Goal: Information Seeking & Learning: Learn about a topic

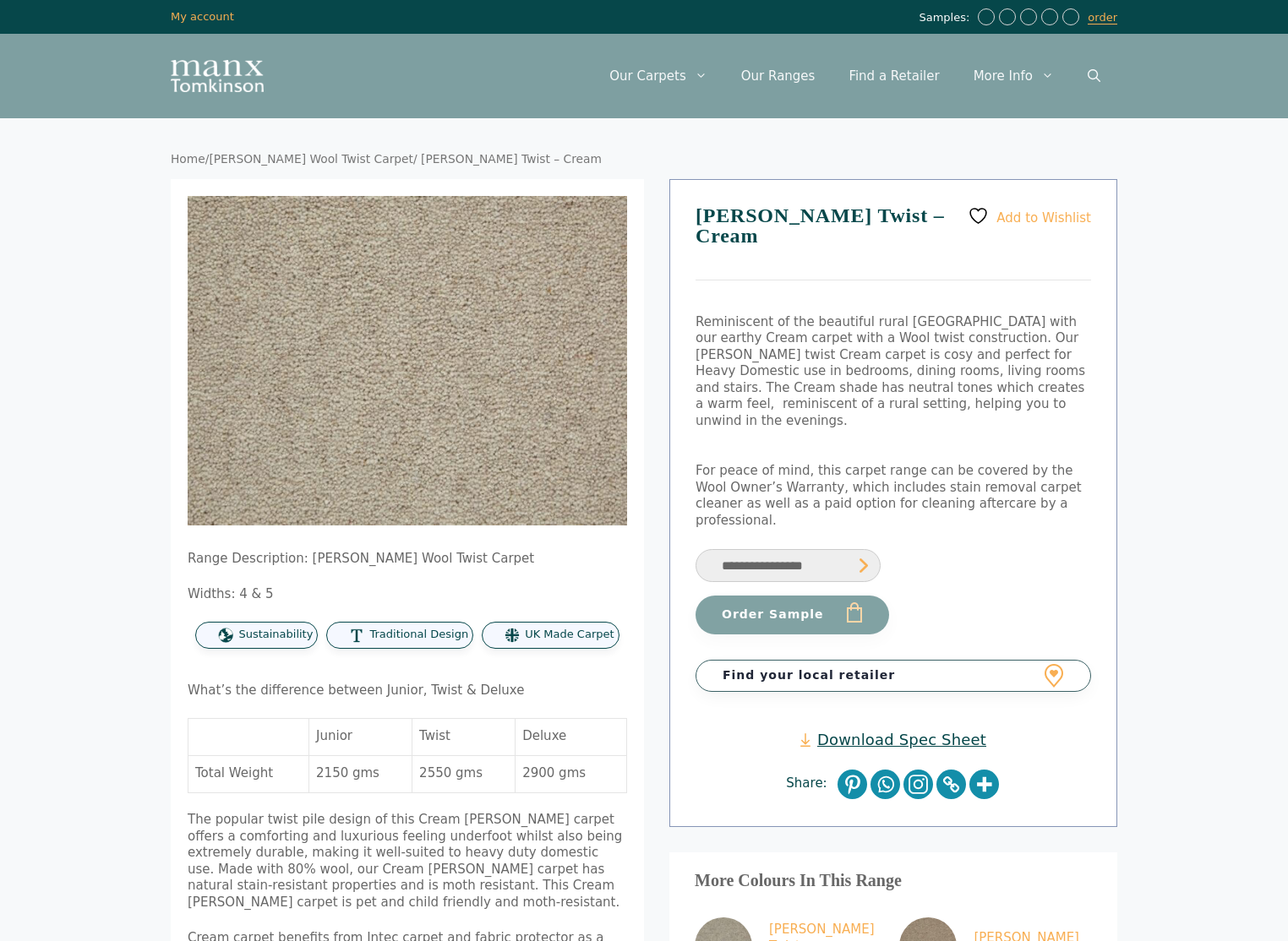
drag, startPoint x: 357, startPoint y: 160, endPoint x: 393, endPoint y: 156, distance: 36.2
click at [358, 160] on nav "Home / Craven Wool Twist Carpet / Craven Twist – Cream" at bounding box center [644, 160] width 947 height 16
click at [393, 156] on nav "Home / Craven Wool Twist Carpet / Craven Twist – Cream" at bounding box center [644, 160] width 947 height 16
click at [320, 161] on link "[PERSON_NAME] Wool Twist Carpet" at bounding box center [311, 159] width 205 height 14
click at [239, 157] on link "[PERSON_NAME] Wool Twist Carpet" at bounding box center [311, 159] width 205 height 14
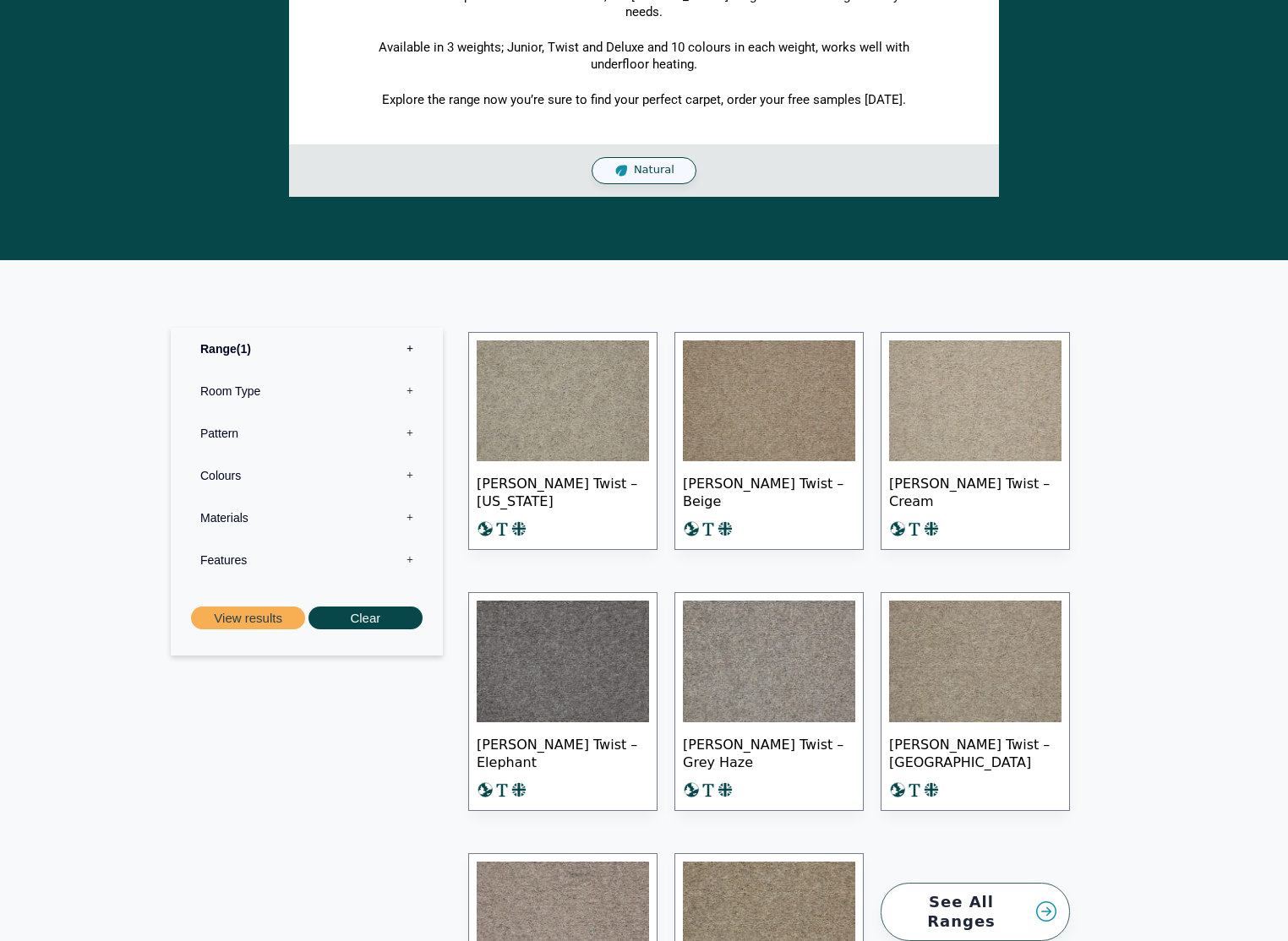
scroll to position [546, 0]
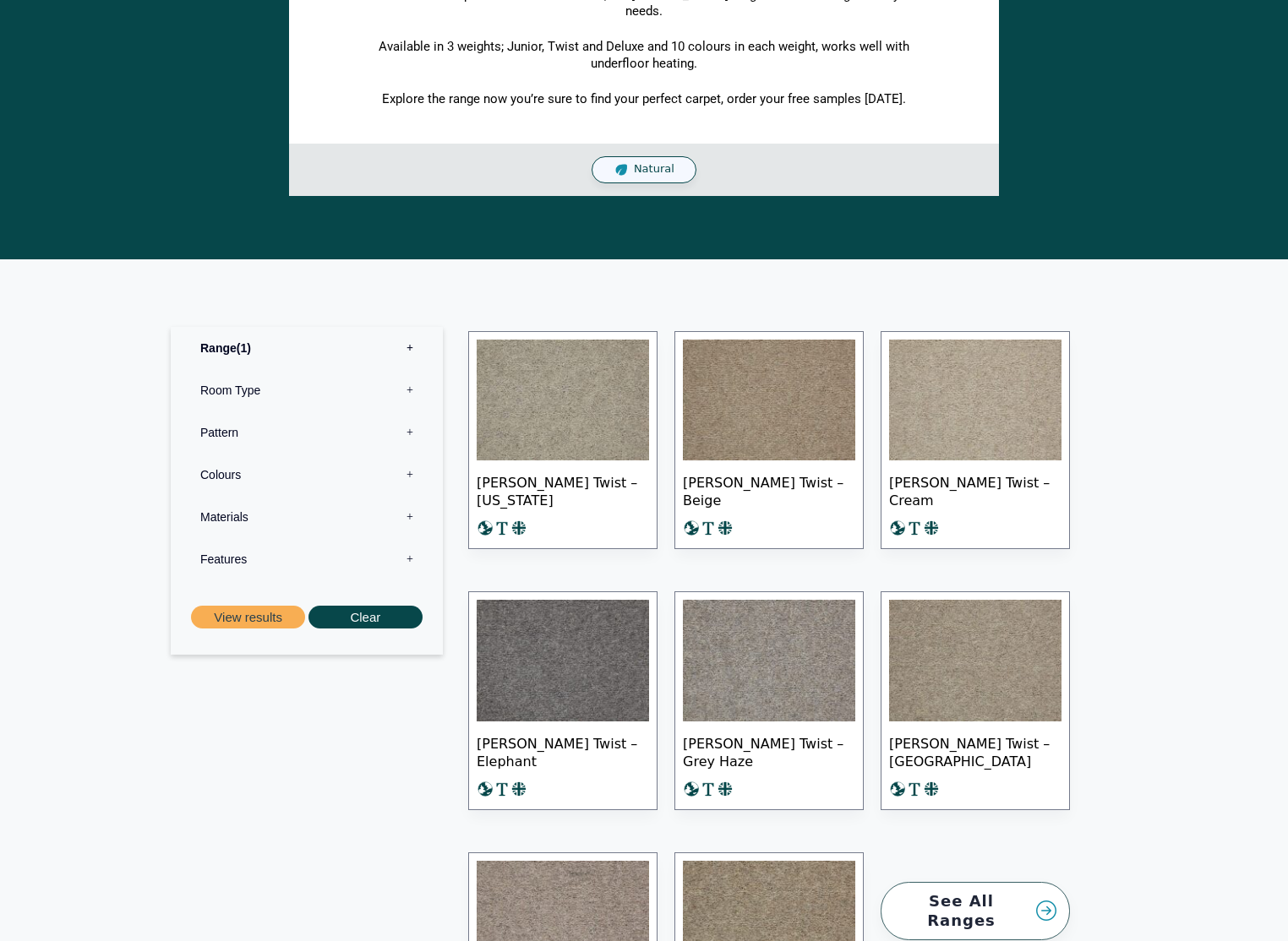
click at [973, 614] on img at bounding box center [975, 660] width 173 height 122
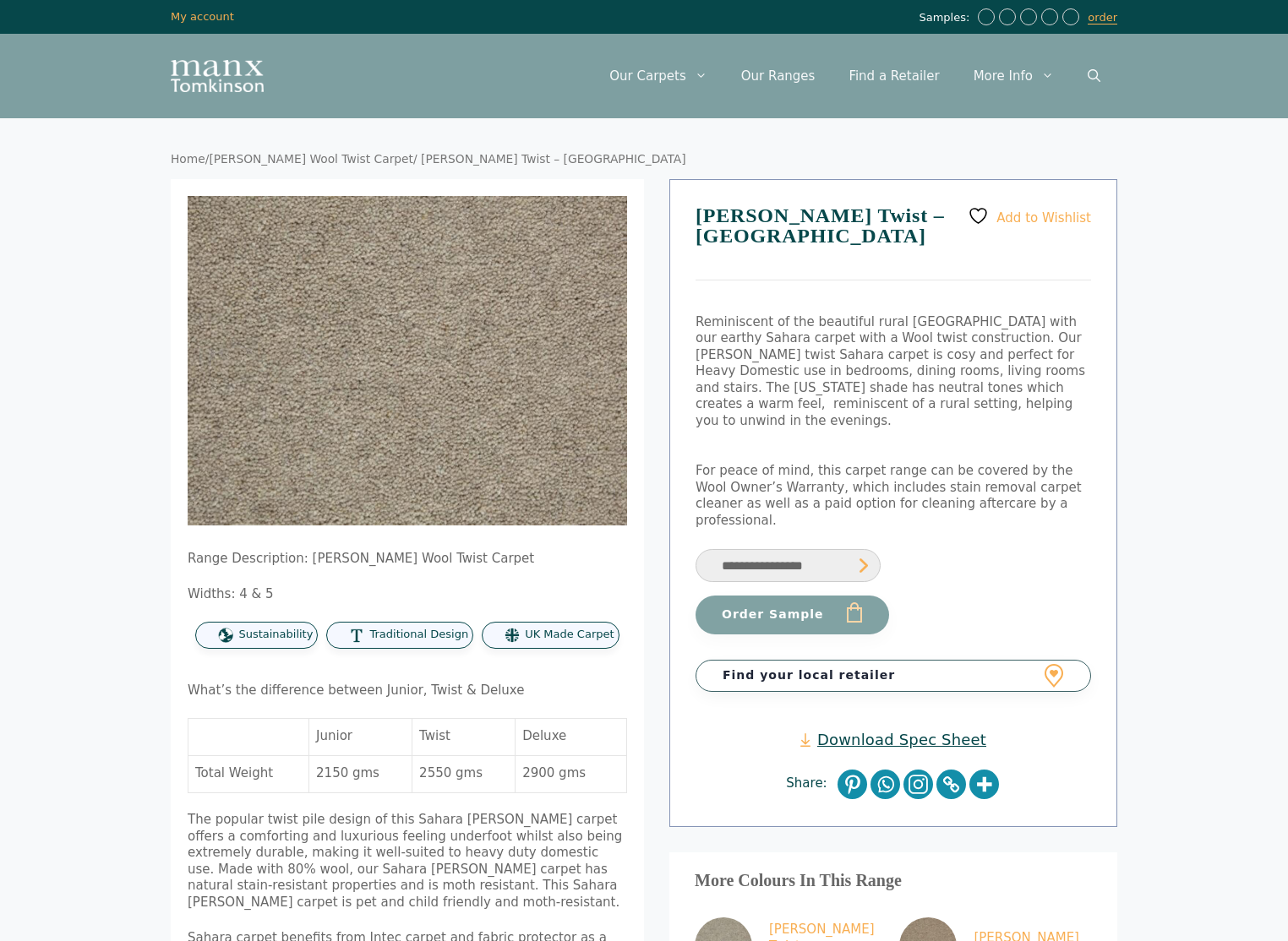
click at [139, 238] on div "Home / Craven Wool Twist Carpet / Craven Twist – Sahara 🔍 Range Description: Cr…" at bounding box center [644, 789] width 1014 height 1343
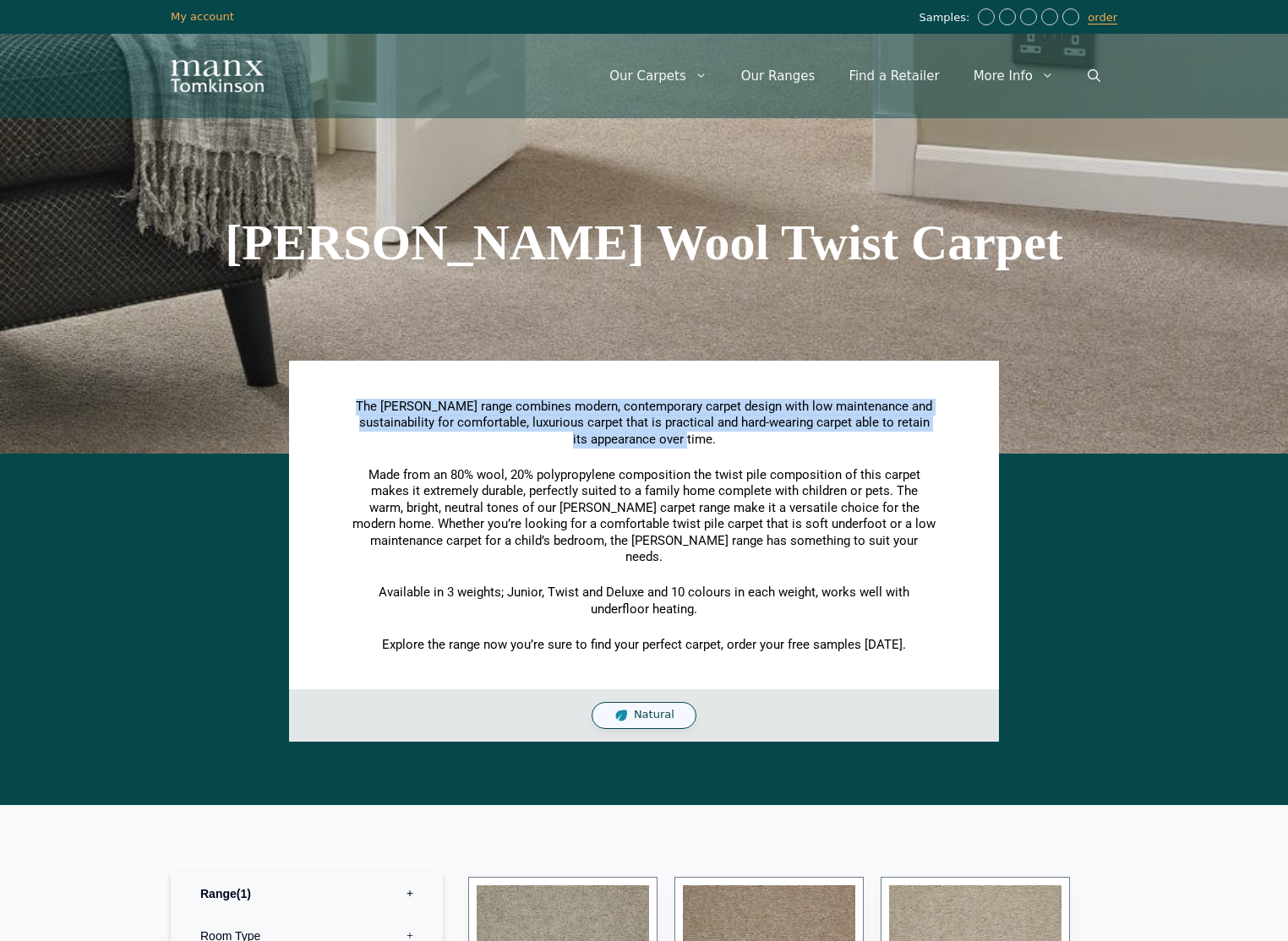
drag, startPoint x: 669, startPoint y: 434, endPoint x: 379, endPoint y: 403, distance: 291.7
click at [379, 403] on p "The Craven range combines modern, contemporary carpet design with low maintenan…" at bounding box center [644, 423] width 583 height 50
copy span "The Craven range combines modern, contemporary carpet design with low maintenan…"
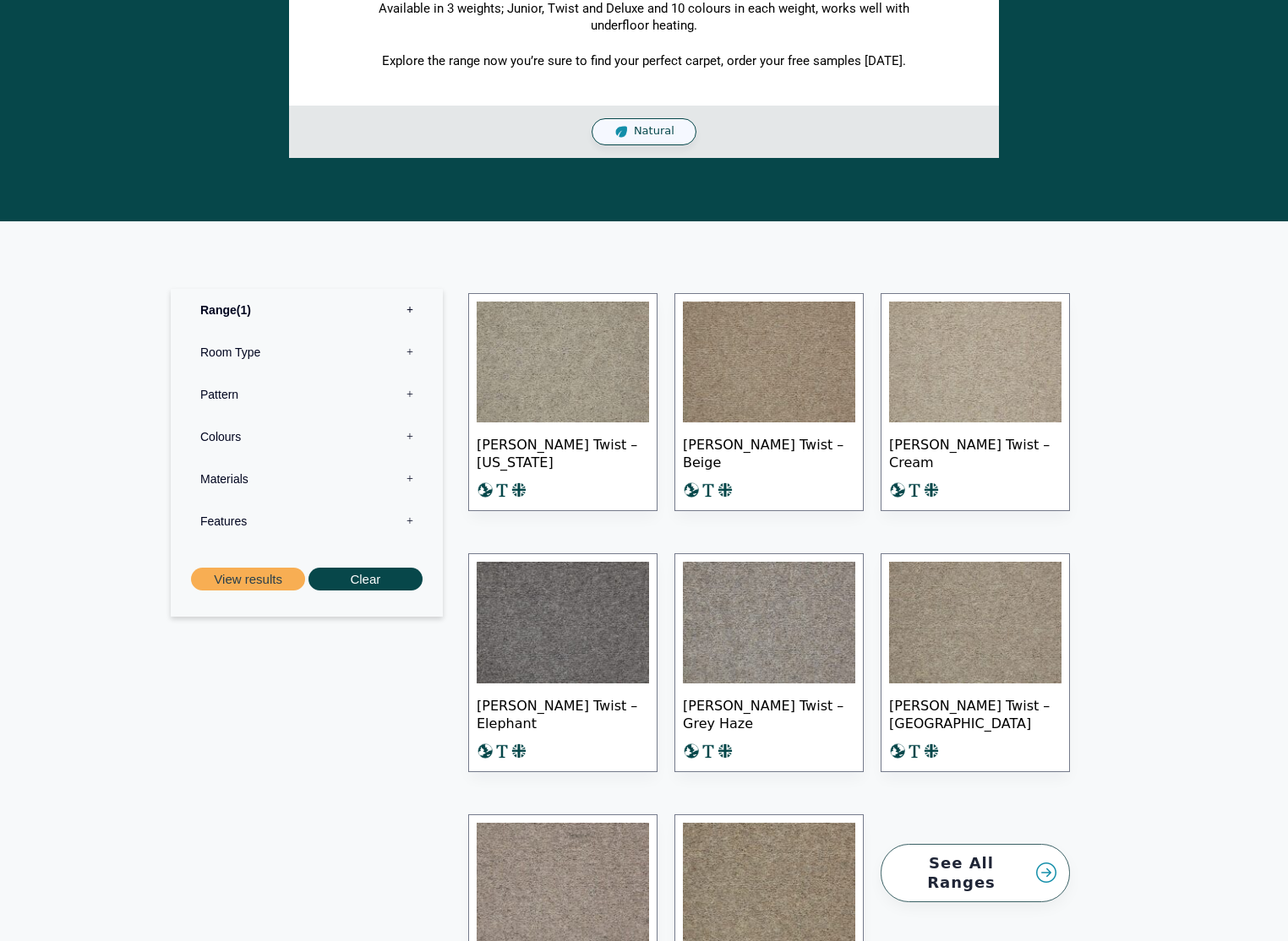
scroll to position [745, 0]
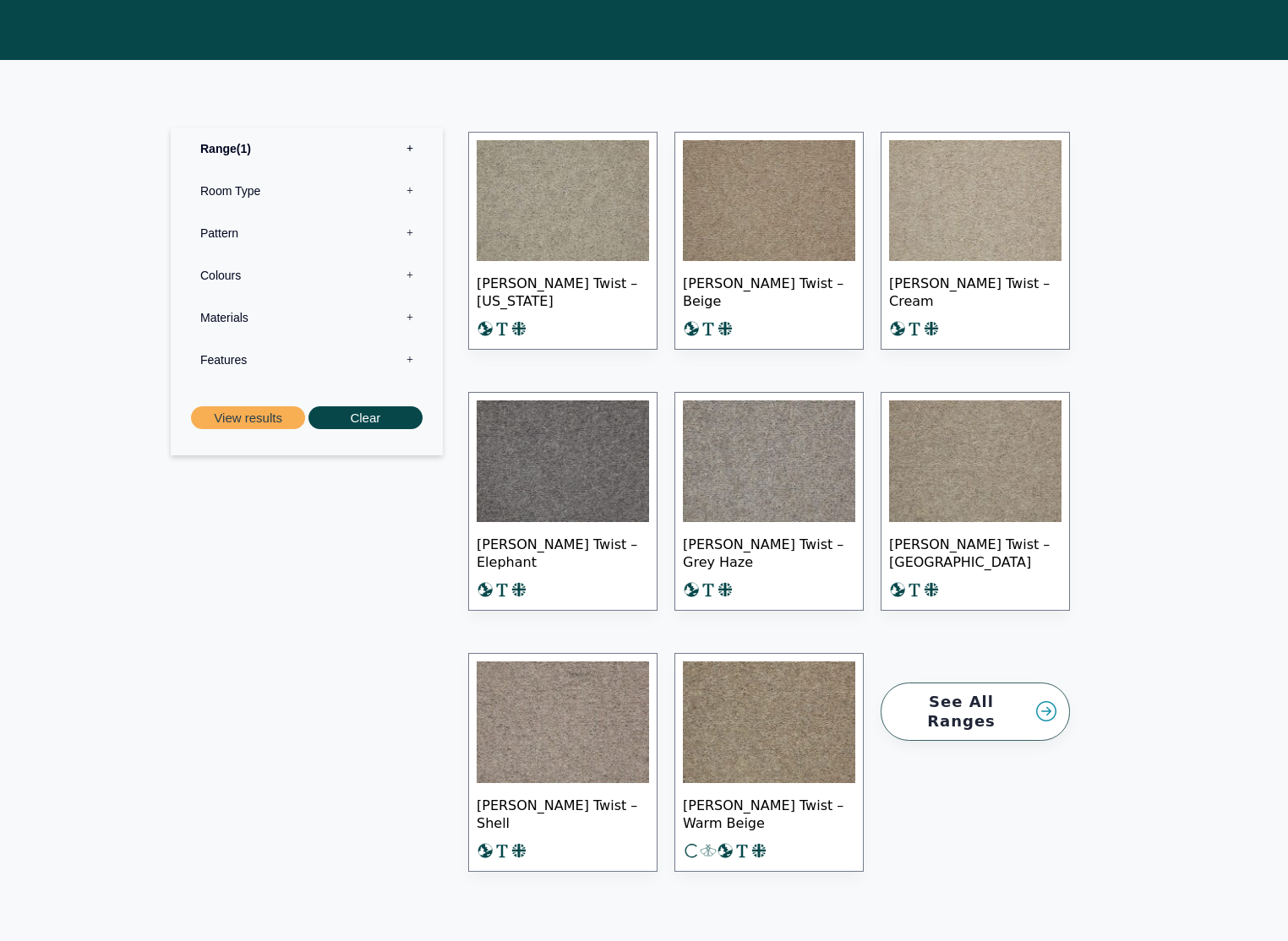
click at [316, 624] on div "Range 1 Bermuda Polypropylene Carpet Cadiz Wool Loop Carpet Calendar Trail Wool…" at bounding box center [306, 502] width 289 height 884
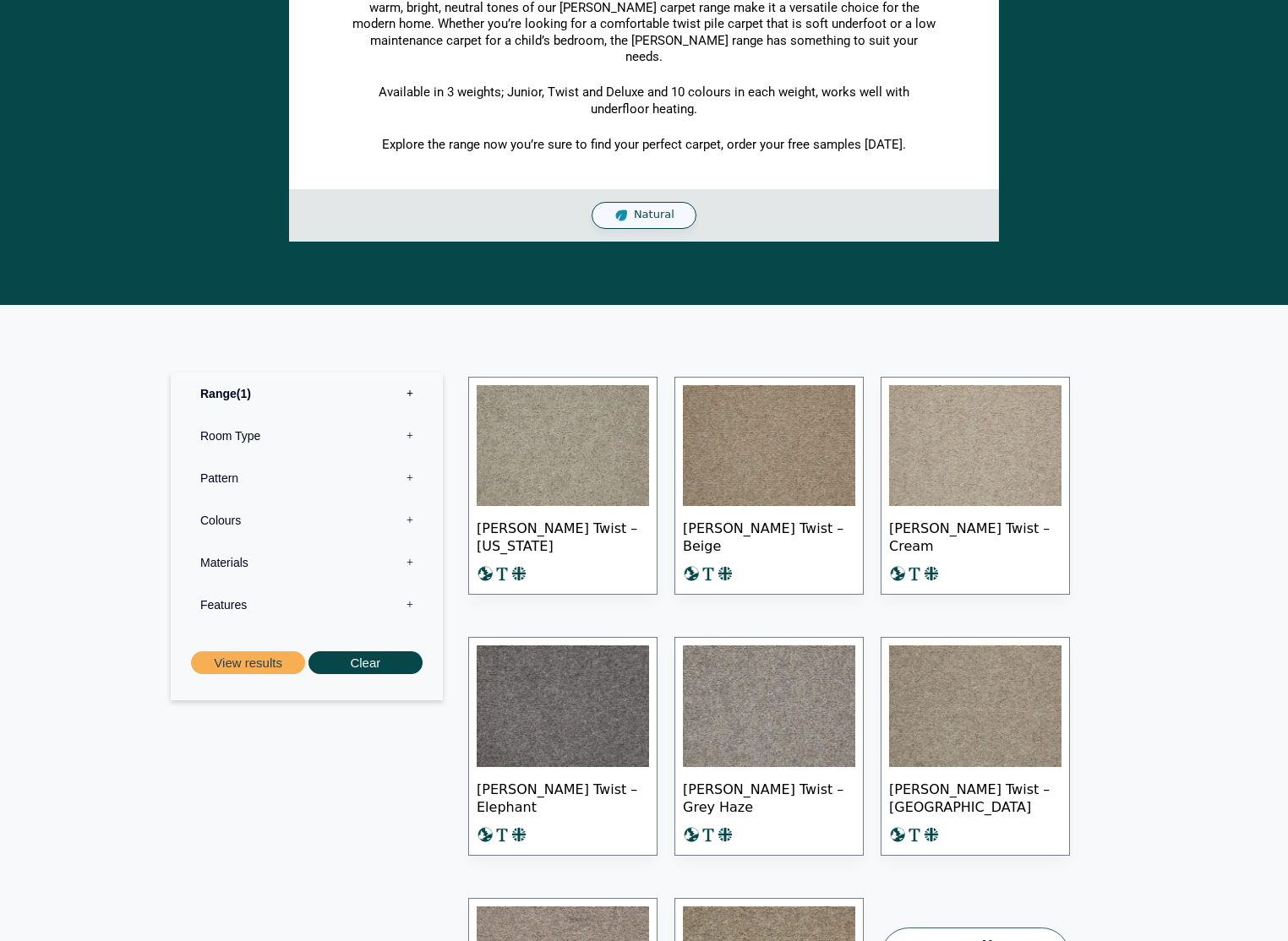
scroll to position [0, 0]
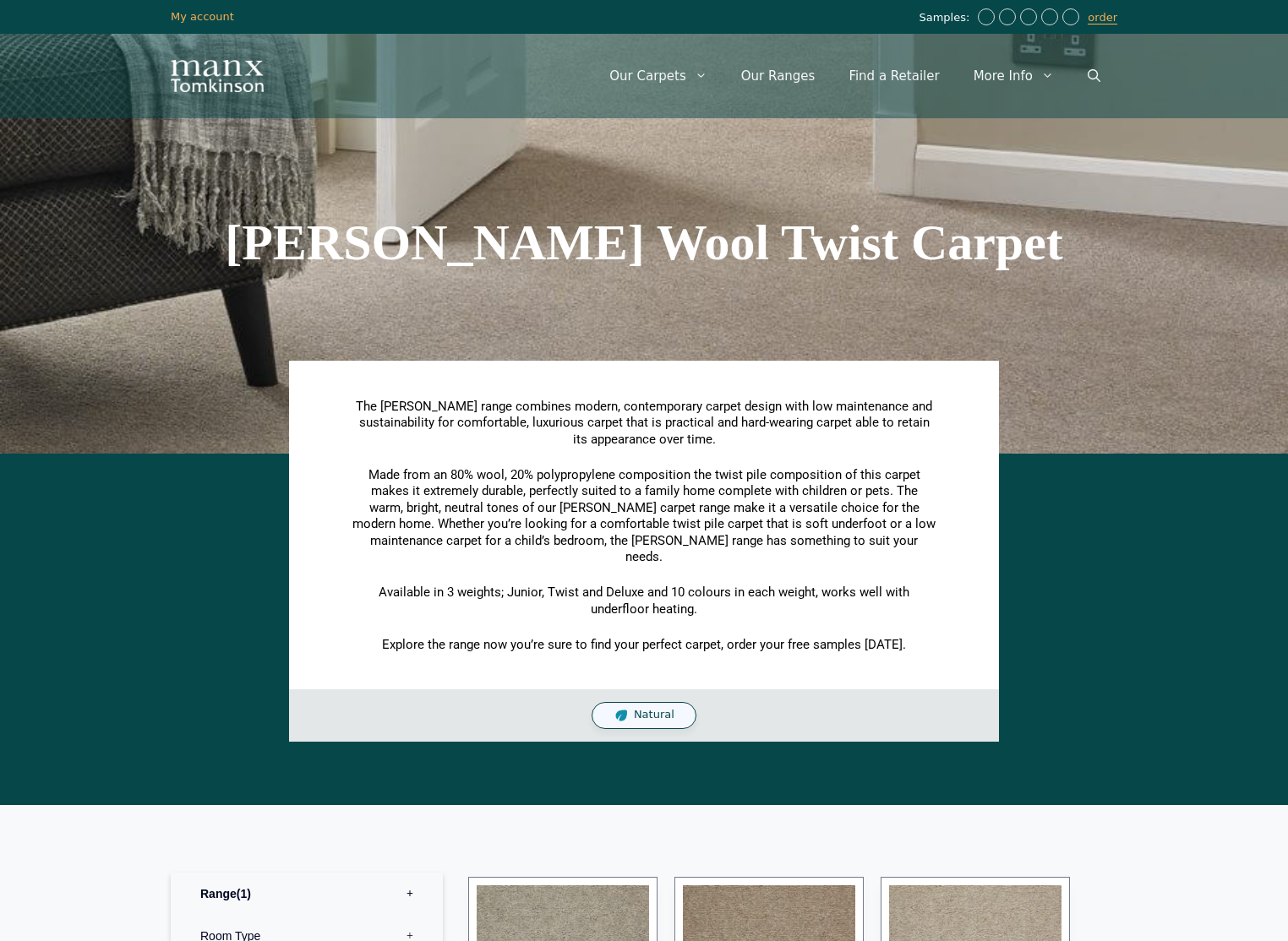
click at [517, 254] on h1 "Craven Wool Twist Carpet" at bounding box center [644, 243] width 947 height 51
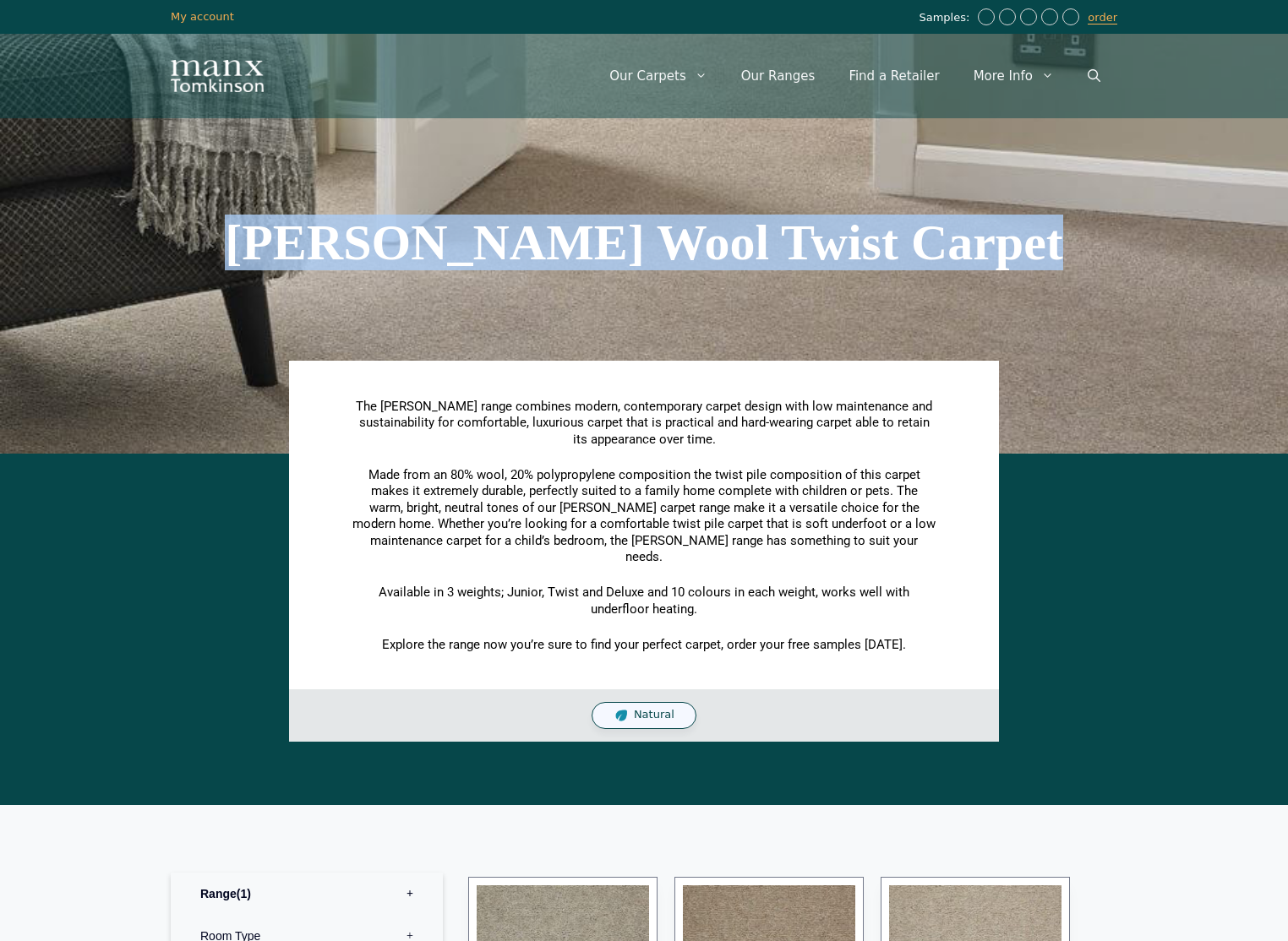
click at [517, 254] on h1 "Craven Wool Twist Carpet" at bounding box center [644, 243] width 947 height 51
click at [653, 253] on h1 "Craven Wool Twist Carpet" at bounding box center [644, 243] width 947 height 51
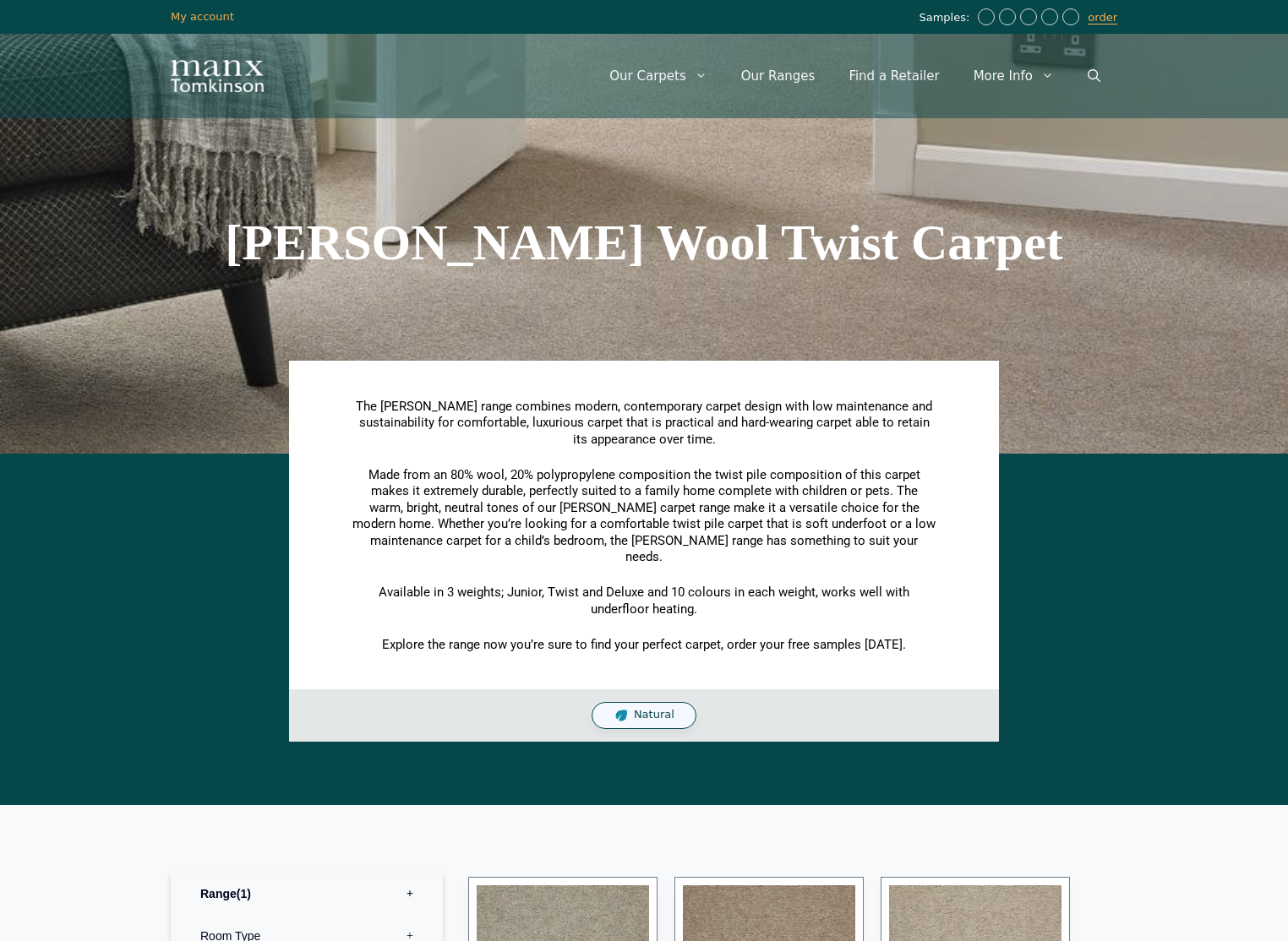
click at [585, 251] on h1 "Craven Wool Twist Carpet" at bounding box center [644, 243] width 947 height 51
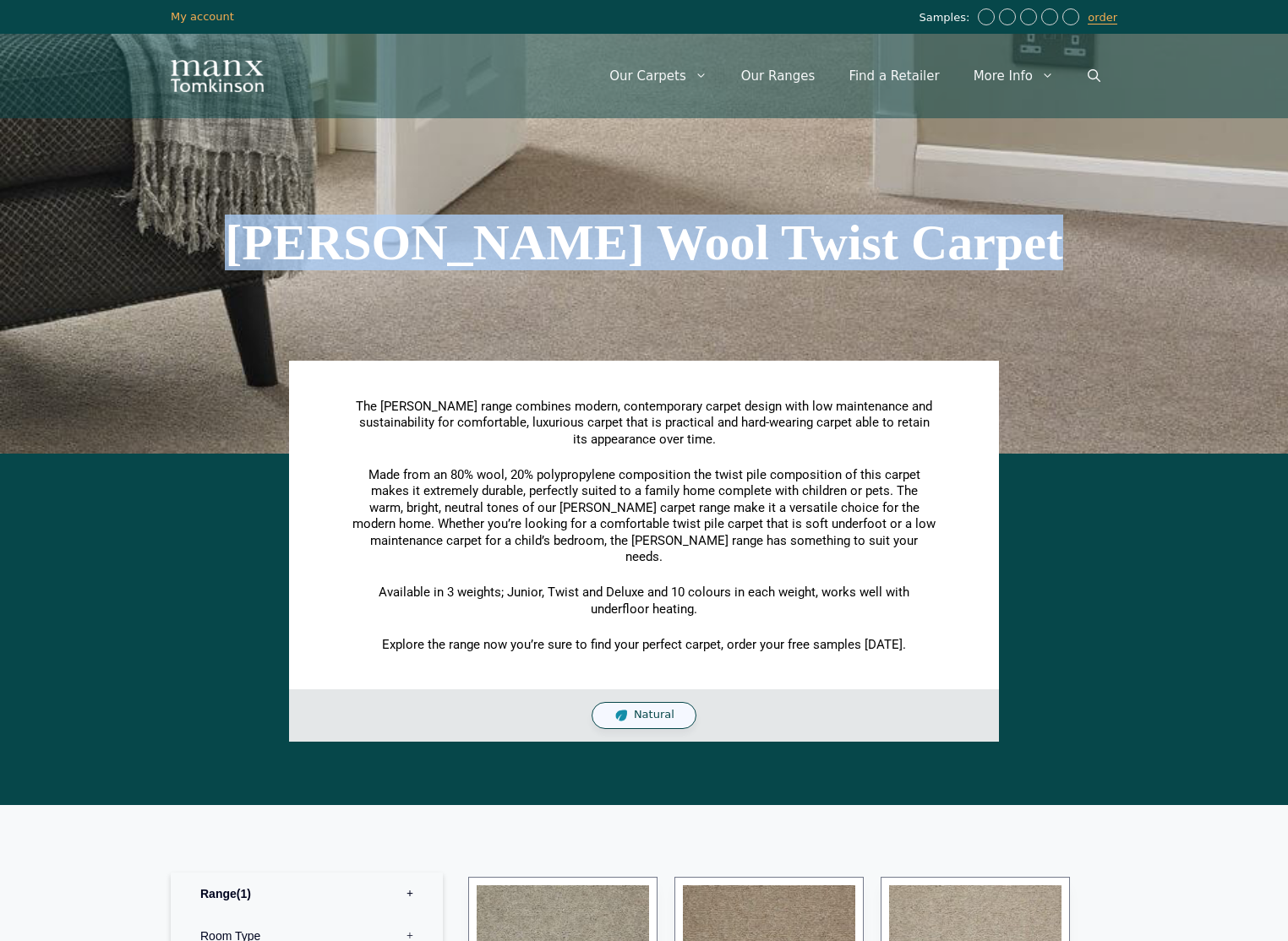
click at [585, 251] on h1 "Craven Wool Twist Carpet" at bounding box center [644, 243] width 947 height 51
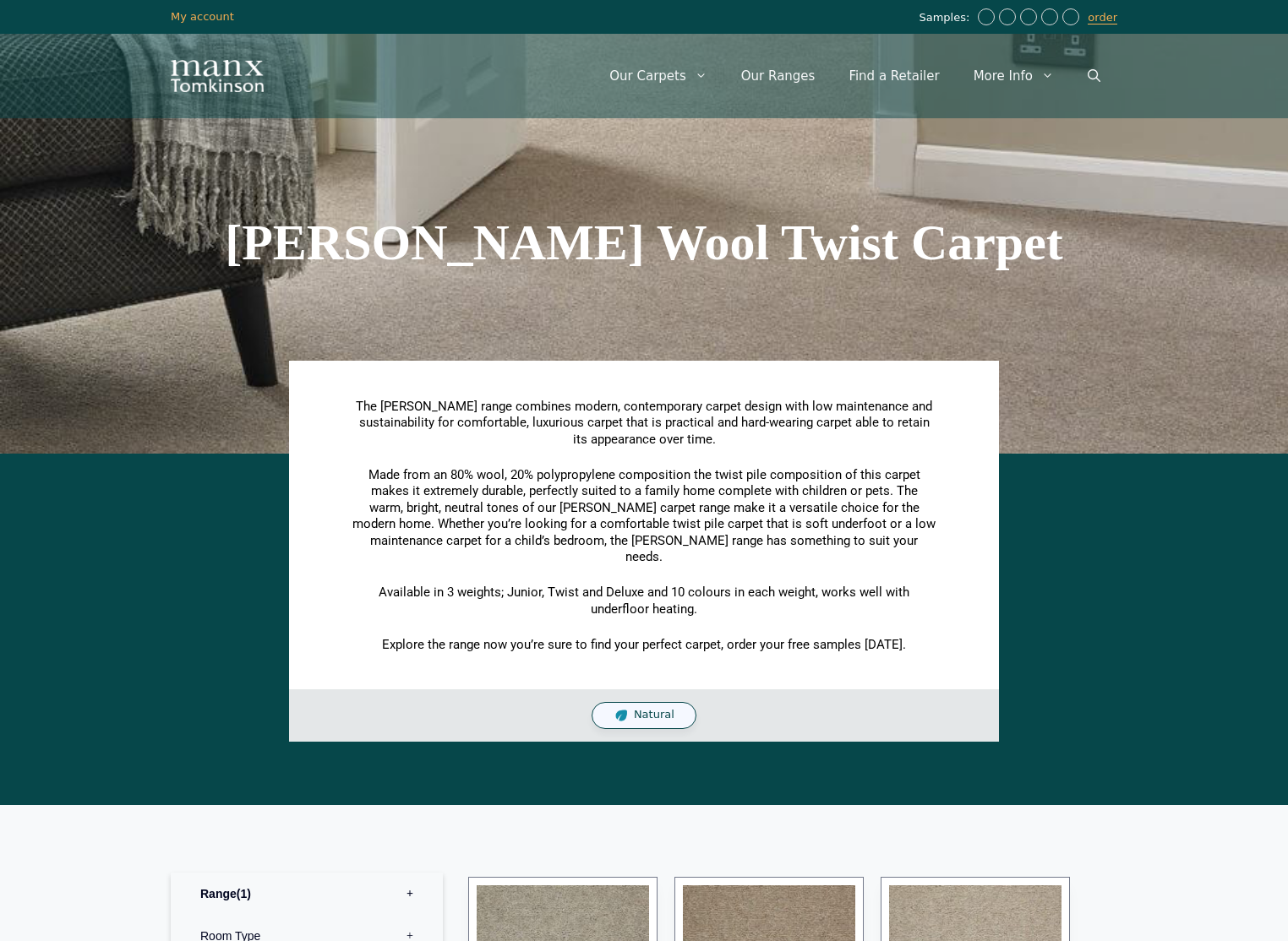
click at [605, 505] on span "Made from an 80% wool, 20% polypropylene composition the twist pile composition…" at bounding box center [644, 516] width 583 height 98
click at [605, 503] on span "Made from an 80% wool, 20% polypropylene composition the twist pile composition…" at bounding box center [644, 516] width 583 height 98
click at [1087, 79] on icon "Open Search Bar" at bounding box center [1093, 75] width 13 height 13
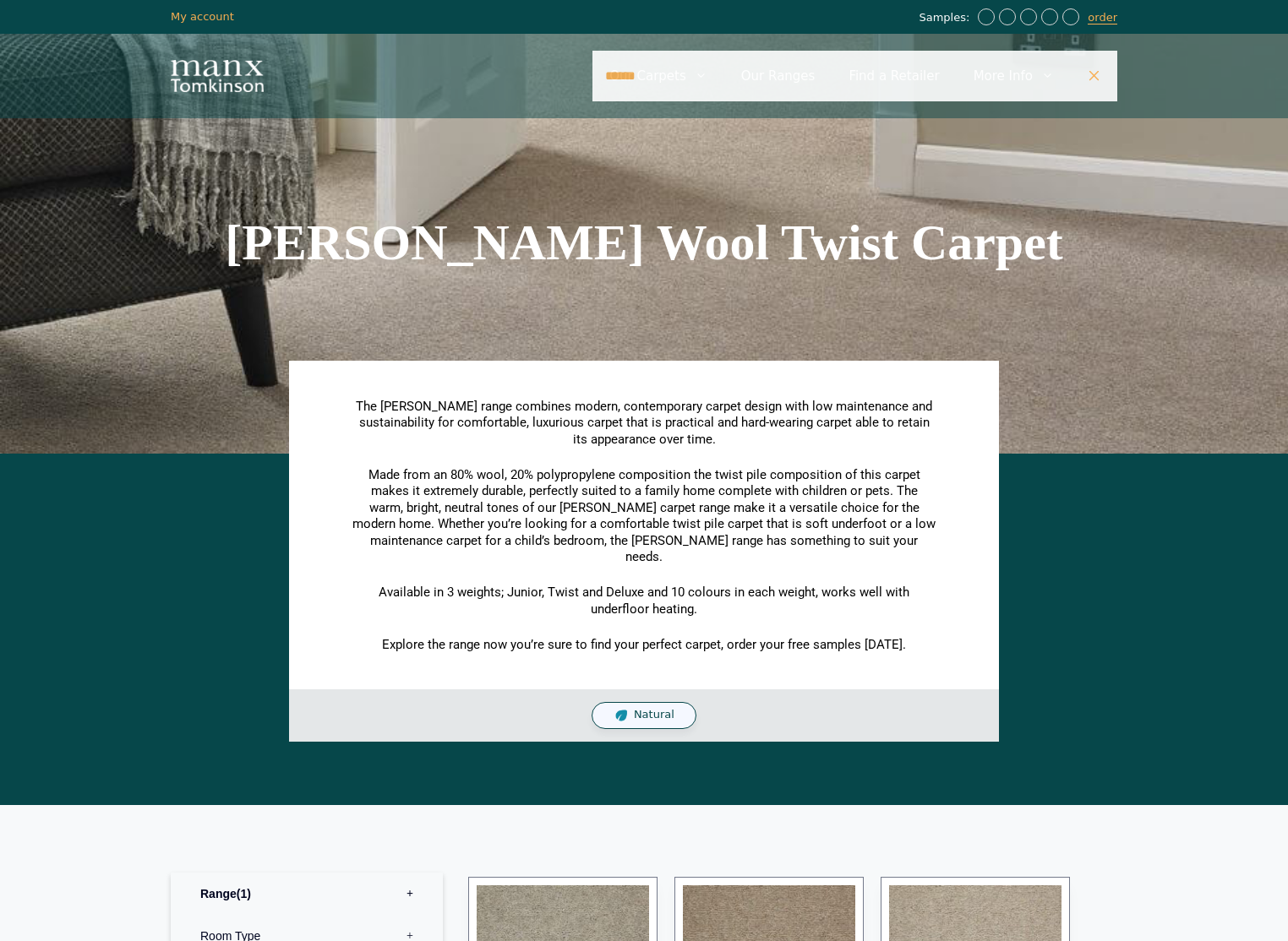
type input "******"
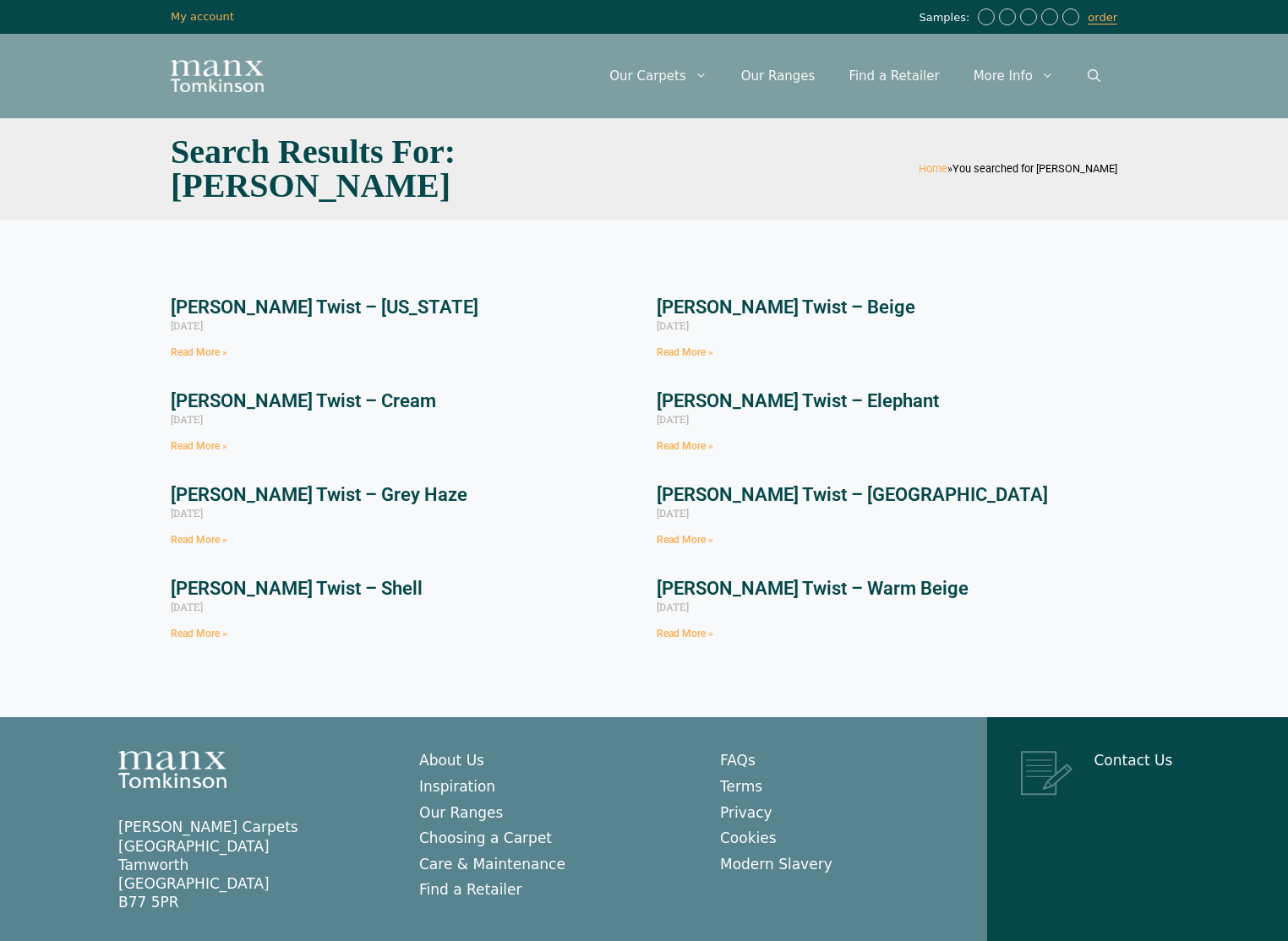
click at [207, 79] on img "Site" at bounding box center [216, 76] width 93 height 32
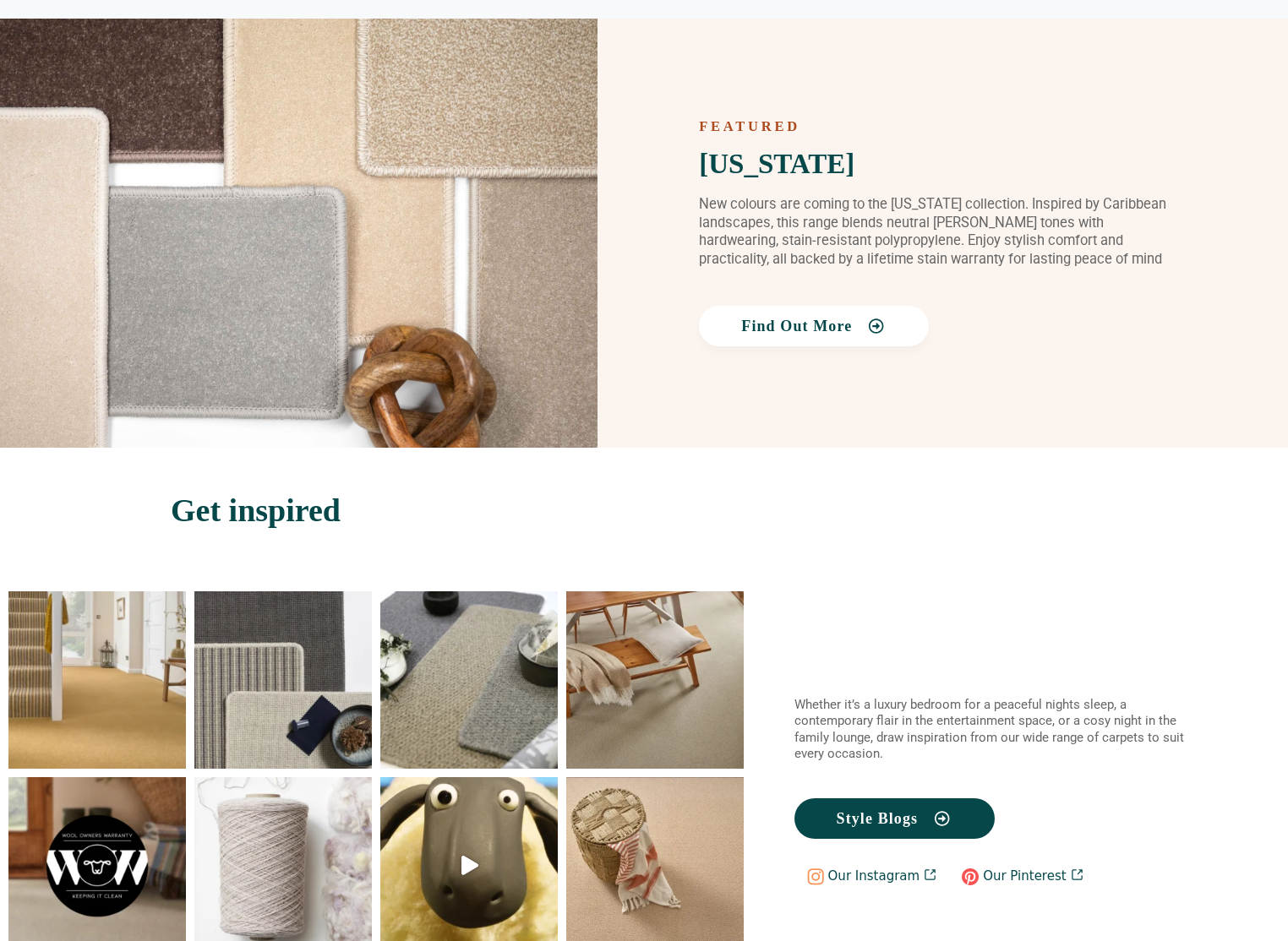
scroll to position [2202, 0]
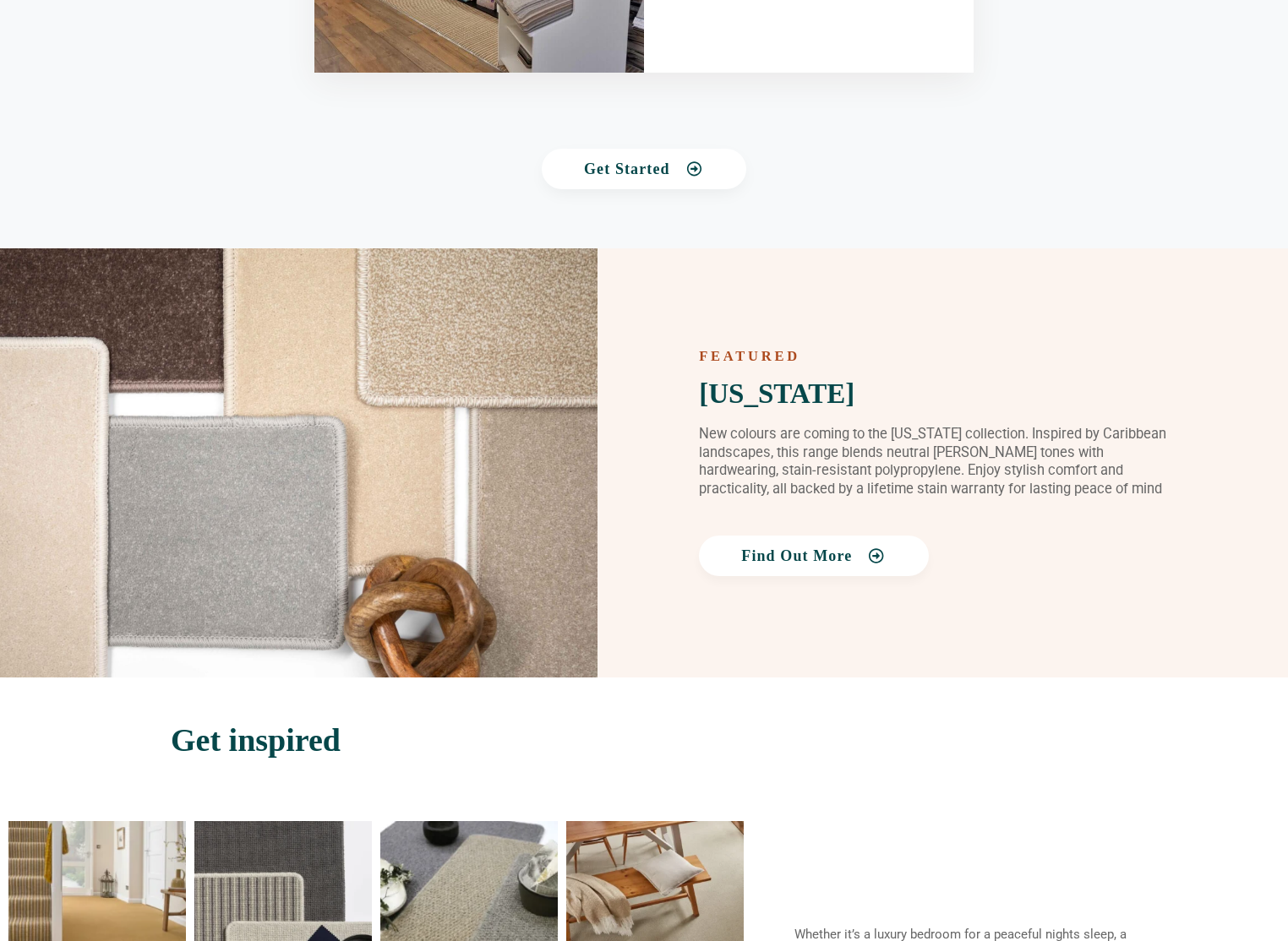
click at [352, 596] on div at bounding box center [298, 463] width 598 height 429
click at [467, 610] on div at bounding box center [298, 463] width 598 height 429
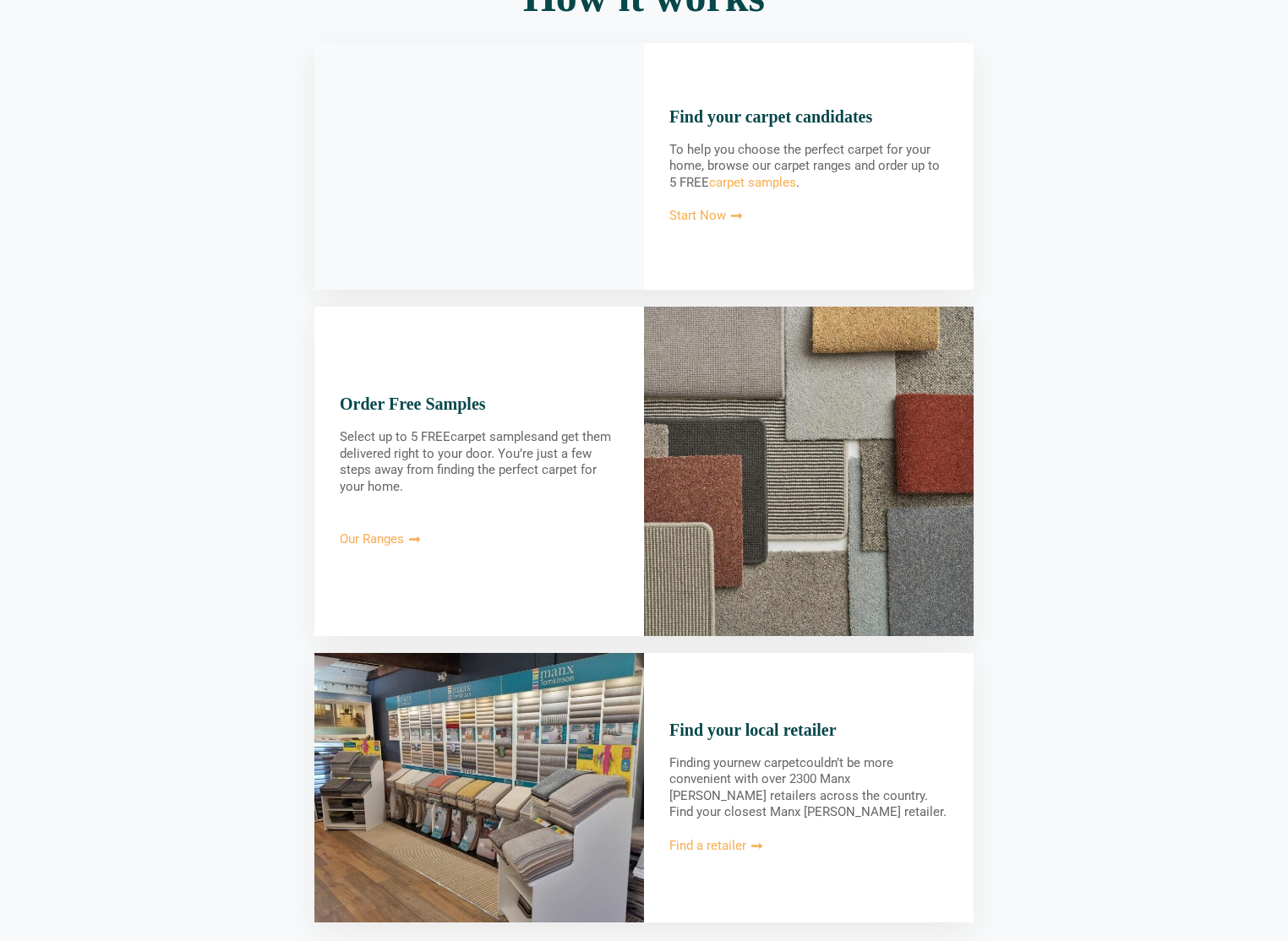
scroll to position [0, 0]
